Goal: Go to known website: Access a specific website the user already knows

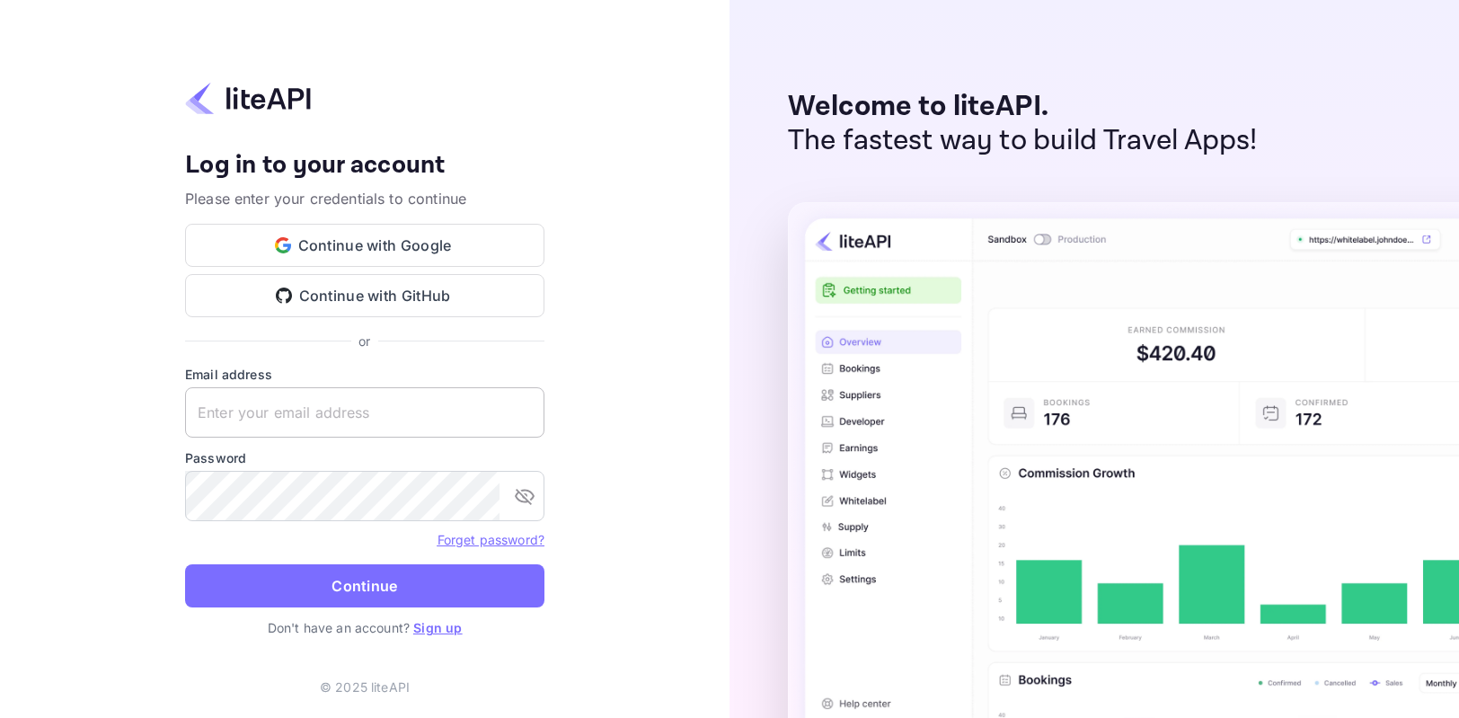
drag, startPoint x: 0, startPoint y: 0, endPoint x: 323, endPoint y: 406, distance: 518.6
click at [323, 406] on input "text" at bounding box center [364, 412] width 359 height 50
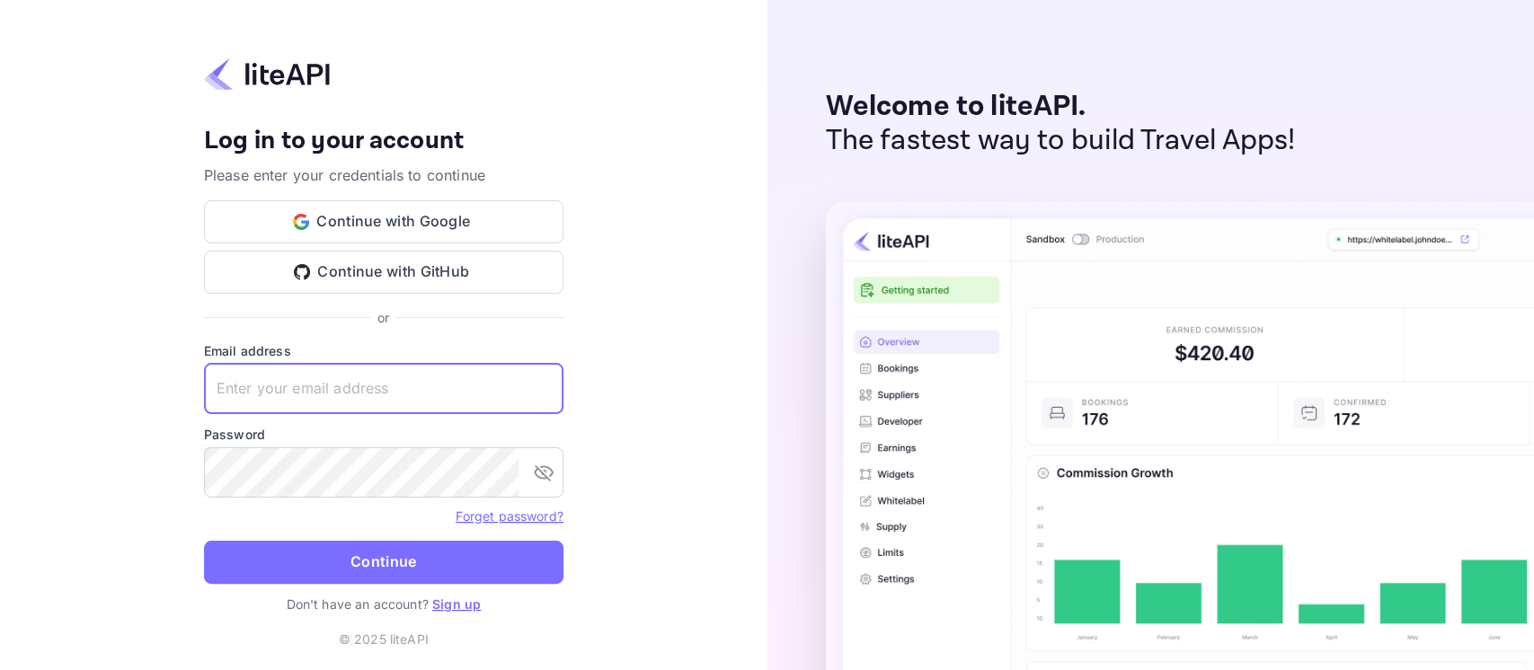
click at [431, 377] on input "text" at bounding box center [383, 389] width 359 height 50
paste input "operation7"
type input "operation7"
click at [309, 223] on button "Continue with Google" at bounding box center [383, 221] width 359 height 43
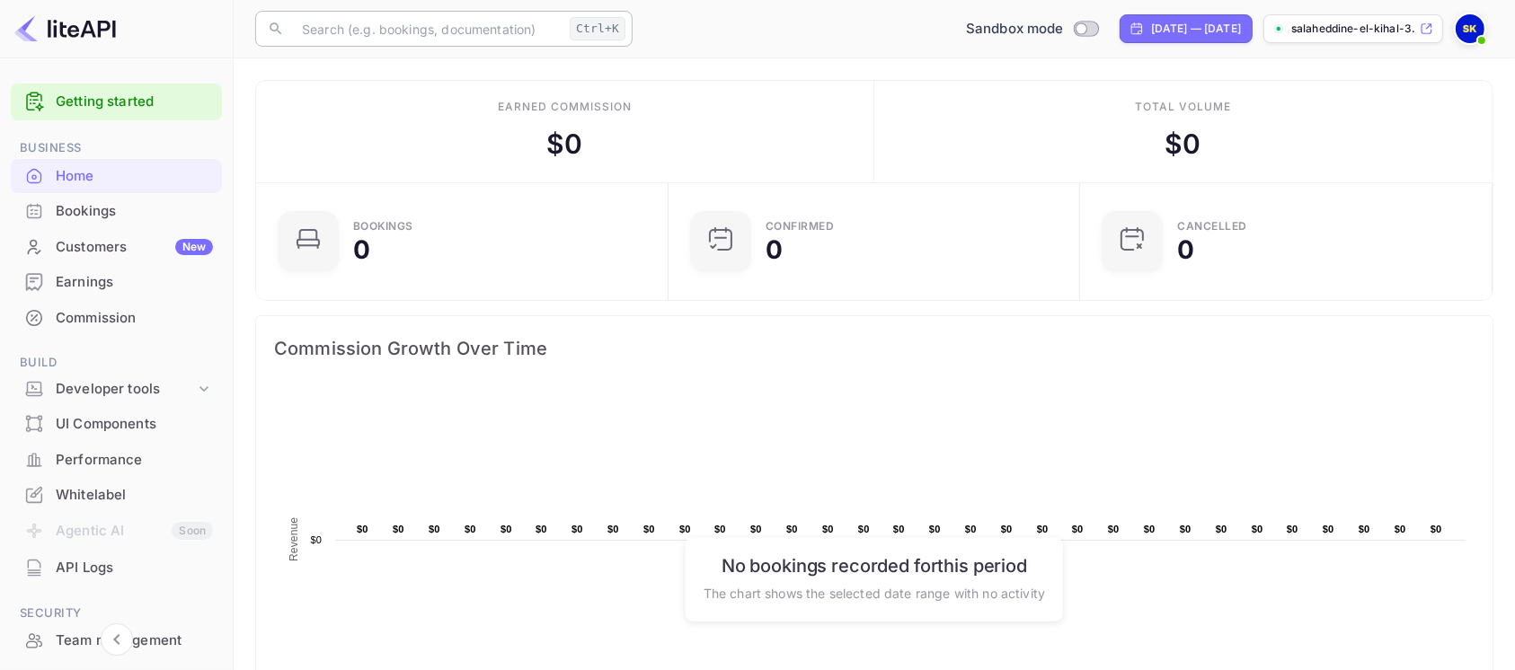
click at [491, 19] on input "text" at bounding box center [426, 29] width 271 height 36
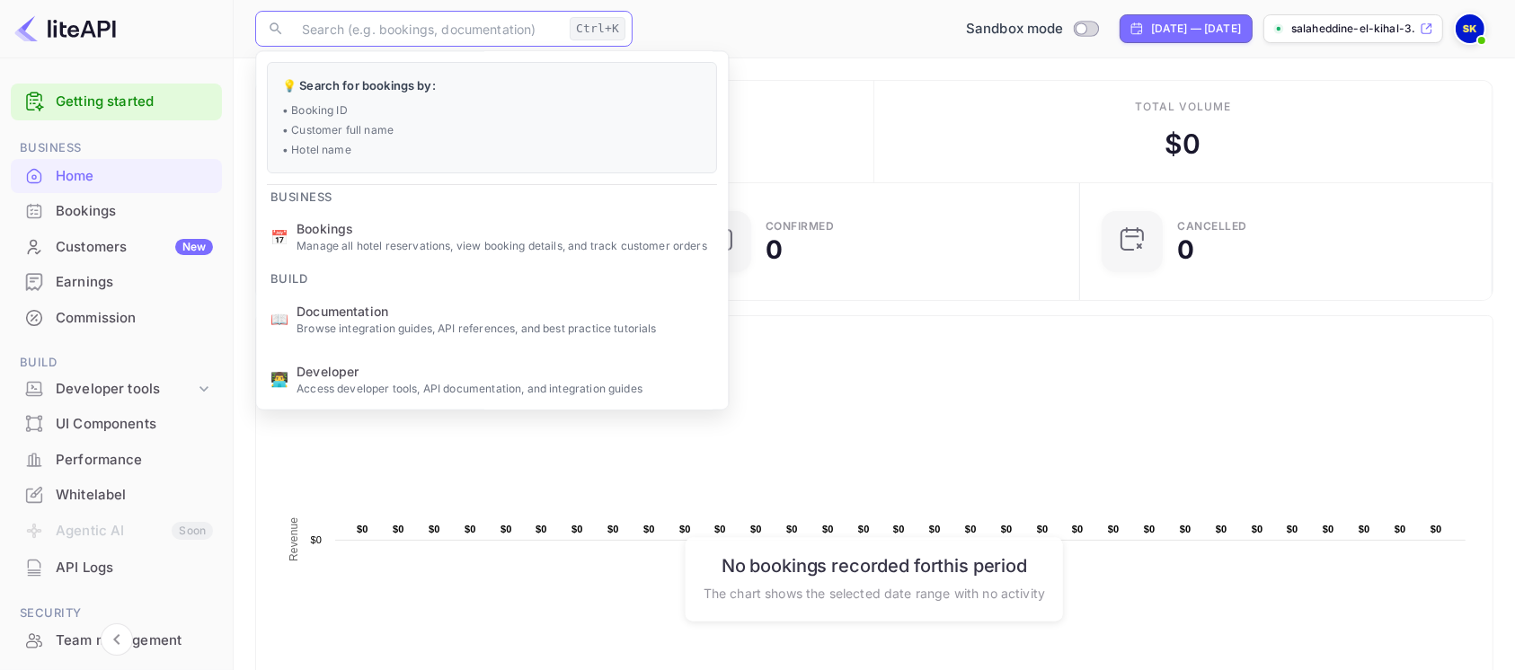
paste input "8322517"
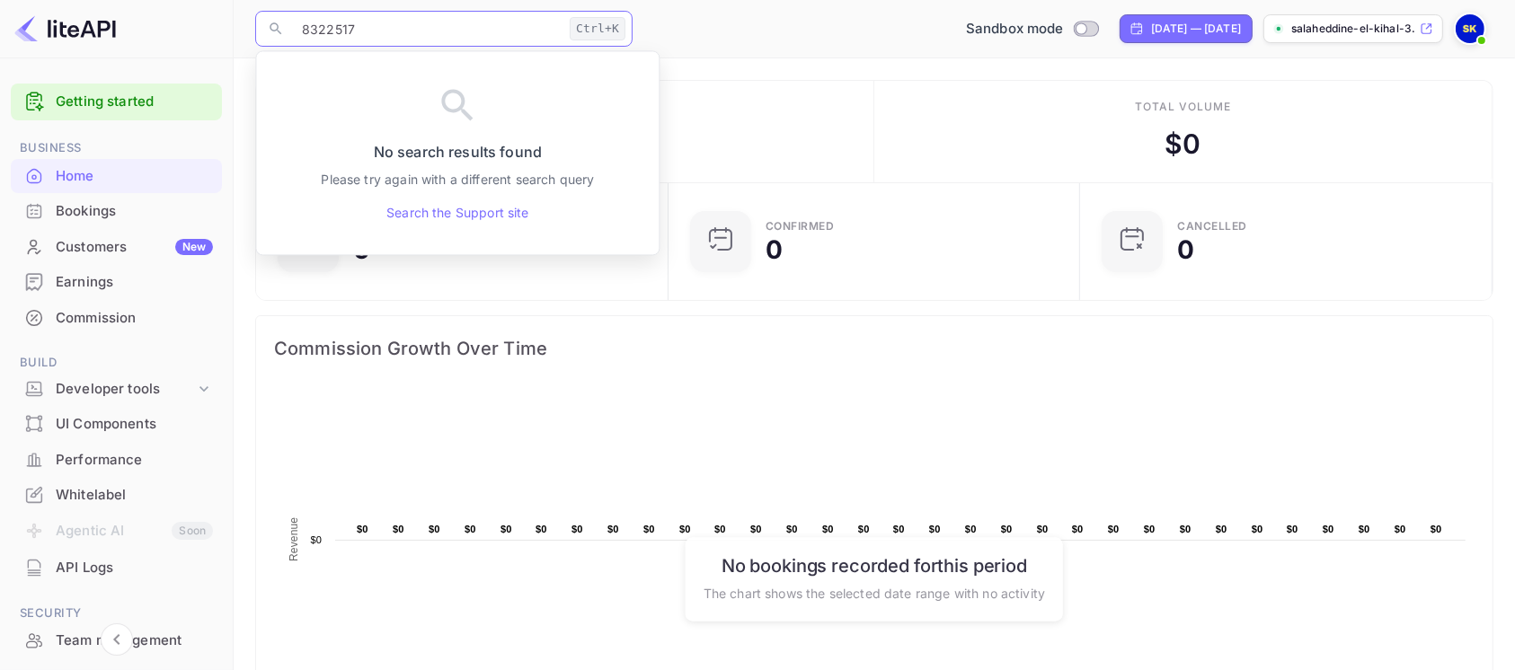
type input "8322517"
